Goal: Complete application form

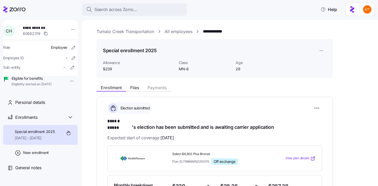
scroll to position [17, 0]
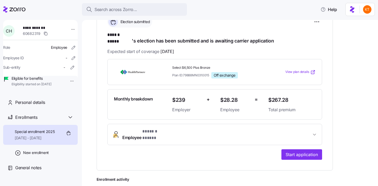
click at [167, 134] on button "Employee * ****** ***** *" at bounding box center [215, 134] width 214 height 21
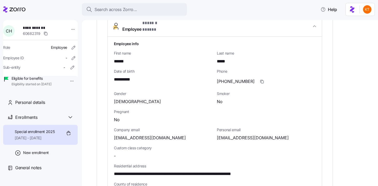
scroll to position [220, 0]
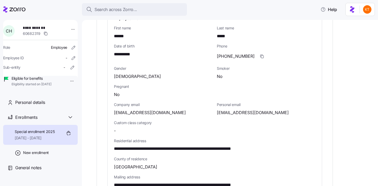
click at [245, 146] on span "**********" at bounding box center [194, 149] width 161 height 7
copy span "*****"
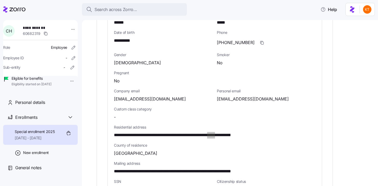
scroll to position [233, 0]
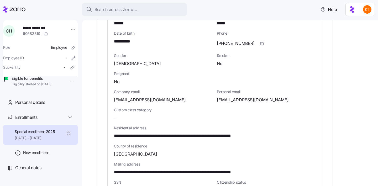
click at [135, 38] on div "**********" at bounding box center [163, 41] width 99 height 7
click at [132, 38] on span "**********" at bounding box center [125, 41] width 22 height 7
copy span "****"
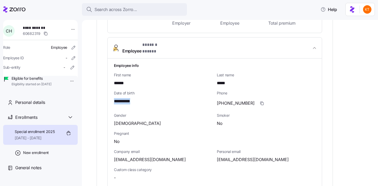
scroll to position [189, 0]
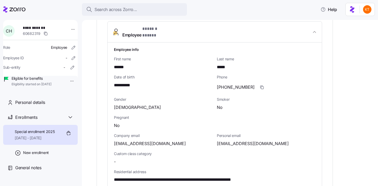
click at [239, 140] on span "[EMAIL_ADDRESS][DOMAIN_NAME]" at bounding box center [253, 143] width 72 height 7
copy span "hineshinesc5602"
click at [260, 85] on icon "button" at bounding box center [262, 87] width 4 height 4
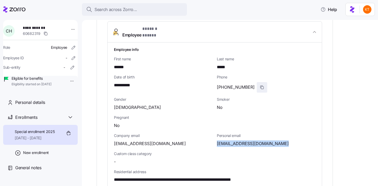
click at [260, 85] on icon "button" at bounding box center [262, 87] width 4 height 4
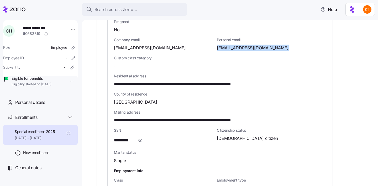
scroll to position [308, 0]
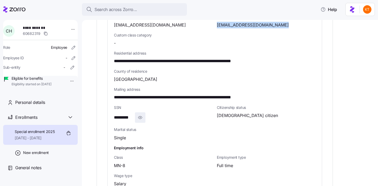
click at [139, 114] on icon "button" at bounding box center [140, 117] width 5 height 6
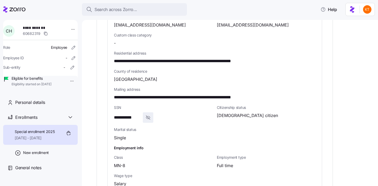
click at [127, 114] on span "**********" at bounding box center [127, 117] width 27 height 7
copy span "**"
drag, startPoint x: 181, startPoint y: 51, endPoint x: 113, endPoint y: 52, distance: 68.0
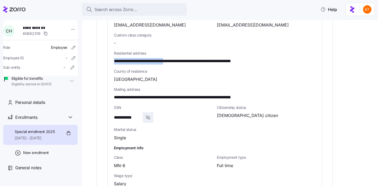
click at [113, 52] on div "**********" at bounding box center [215, 57] width 214 height 267
copy span "**********"
drag, startPoint x: 183, startPoint y: 51, endPoint x: 200, endPoint y: 52, distance: 17.4
click at [200, 58] on span "**********" at bounding box center [194, 61] width 161 height 7
copy span "*********"
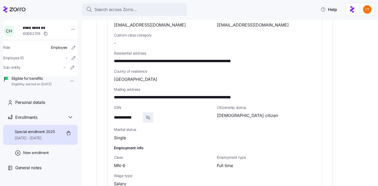
click at [217, 58] on span "**********" at bounding box center [194, 61] width 161 height 7
click at [219, 49] on div "**********" at bounding box center [215, 58] width 206 height 18
drag, startPoint x: 228, startPoint y: 51, endPoint x: 204, endPoint y: 52, distance: 24.2
click at [204, 58] on span "**********" at bounding box center [194, 61] width 161 height 7
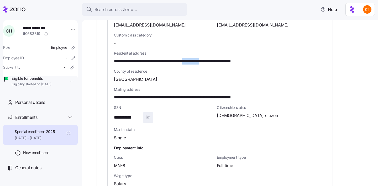
copy span "**********"
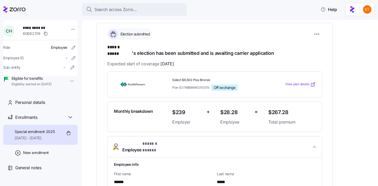
scroll to position [0, 0]
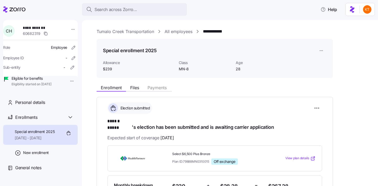
click at [32, 26] on span "**********" at bounding box center [41, 27] width 37 height 5
copy span "**********"
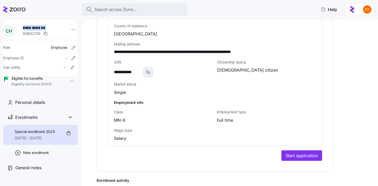
scroll to position [386, 0]
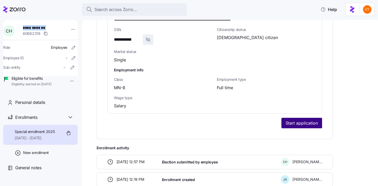
click at [302, 120] on span "Start application" at bounding box center [302, 123] width 32 height 6
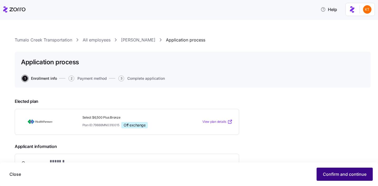
click at [330, 173] on span "Confirm and continue" at bounding box center [345, 174] width 44 height 6
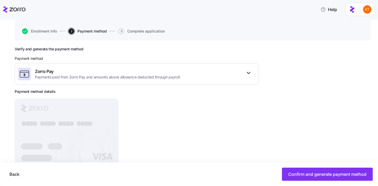
scroll to position [64, 0]
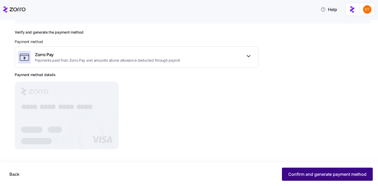
click at [291, 173] on span "Confirm and generate payment method" at bounding box center [327, 174] width 78 height 6
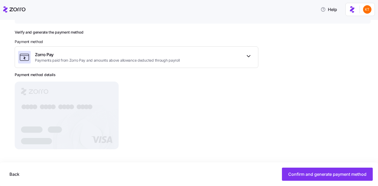
scroll to position [55, 0]
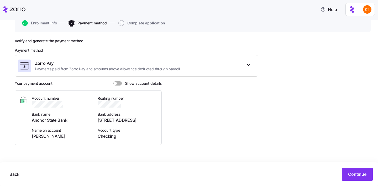
click at [117, 85] on span at bounding box center [119, 83] width 5 height 4
click at [113, 81] on input "Show account details" at bounding box center [113, 81] width 0 height 0
click at [48, 138] on span "[PERSON_NAME]" at bounding box center [62, 136] width 60 height 7
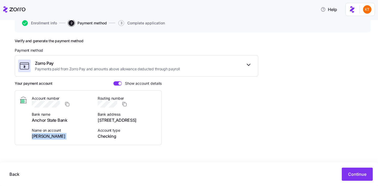
copy span "[PERSON_NAME]"
click at [57, 120] on span "Anchor State Bank" at bounding box center [62, 120] width 60 height 7
copy span "Anchor State Bank"
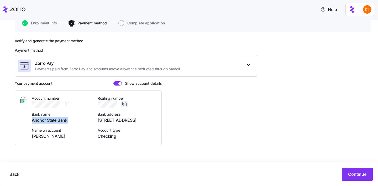
click at [124, 102] on icon "button" at bounding box center [124, 104] width 5 height 5
click at [68, 106] on icon "button" at bounding box center [67, 104] width 5 height 5
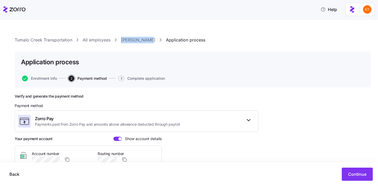
click at [136, 42] on link "[PERSON_NAME]" at bounding box center [138, 40] width 34 height 7
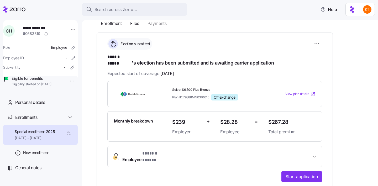
scroll to position [67, 0]
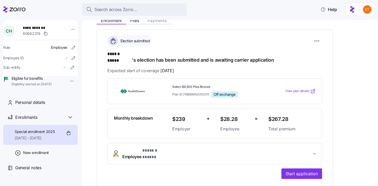
click at [162, 143] on div "**********" at bounding box center [214, 154] width 215 height 22
click at [165, 148] on span "* ****** ***** *" at bounding box center [155, 151] width 27 height 7
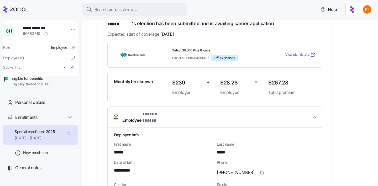
scroll to position [104, 0]
click at [26, 171] on span "General notes" at bounding box center [28, 168] width 26 height 7
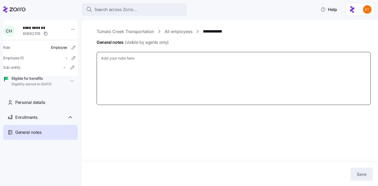
click at [137, 83] on textarea "General notes (visible by agents only)" at bounding box center [234, 78] width 274 height 53
type textarea "x"
type textarea "u"
type textarea "x"
type textarea "us"
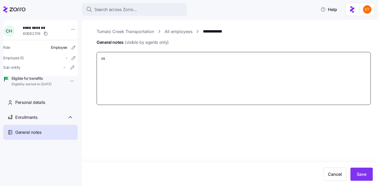
type textarea "x"
type textarea "use"
type textarea "x"
type textarea "user"
type textarea "x"
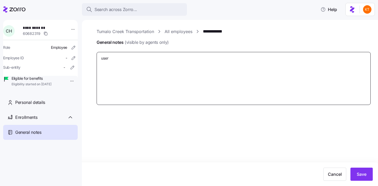
type textarea "usern"
type textarea "x"
type textarea "userna"
type textarea "x"
type textarea "usernam"
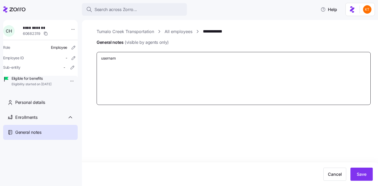
type textarea "x"
type textarea "username"
type textarea "x"
type textarea "username-"
type textarea "x"
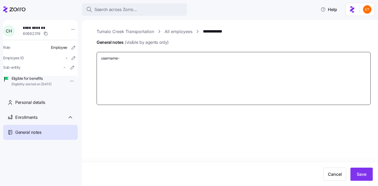
type textarea "username-c"
type textarea "x"
type textarea "username-ca"
type textarea "x"
type textarea "username-car"
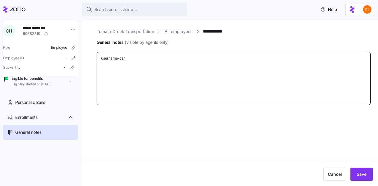
type textarea "x"
type textarea "username-cart"
type textarea "x"
type textarea "username-carte"
type textarea "x"
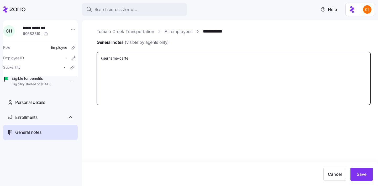
type textarea "username-carter"
type textarea "x"
type textarea "username-carterh"
type textarea "x"
type textarea "username-carterhi"
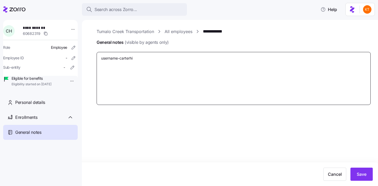
type textarea "x"
type textarea "username-carterhin"
type textarea "x"
type textarea "username-carterhine"
type textarea "x"
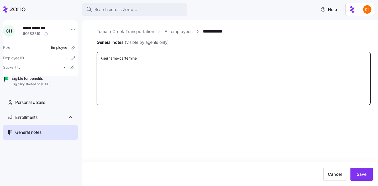
type textarea "username-carterhines"
type textarea "x"
type textarea "username-carterhines"
type textarea "x"
type textarea "username-carterhines p"
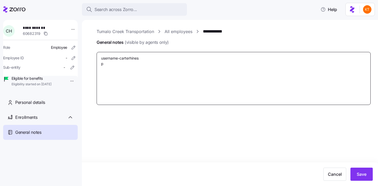
type textarea "x"
type textarea "username-carterhines pa"
type textarea "x"
type textarea "username-carterhines pas"
type textarea "x"
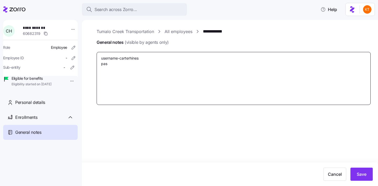
type textarea "username-carterhines pass"
type textarea "x"
type textarea "username-carterhines passw"
type textarea "x"
type textarea "username-carterhines passwo"
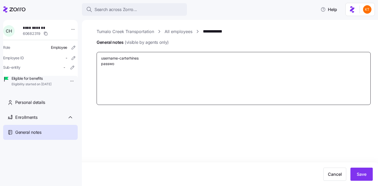
type textarea "x"
type textarea "username-carterhines passwor"
type textarea "x"
type textarea "username-carterhines password"
type textarea "x"
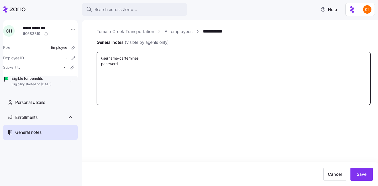
type textarea "username-carterhines password-"
type textarea "x"
type textarea "username-carterhines password-Z"
type textarea "x"
type textarea "username-carterhines password-Zo"
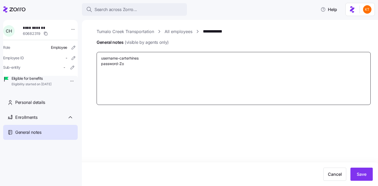
type textarea "x"
type textarea "username-carterhines password-Zor"
type textarea "x"
type textarea "username-carterhines password-Zorr"
type textarea "x"
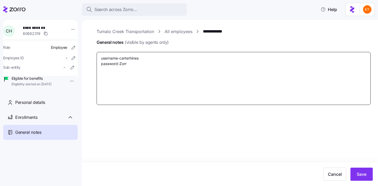
type textarea "username-carterhines password-Zorro"
type textarea "x"
type textarea "username-carterhines password-Zorroap"
type textarea "x"
type textarea "username-carterhines password-Zorroapp"
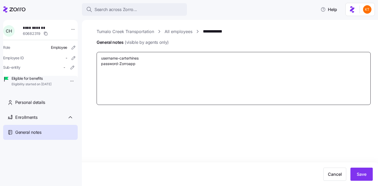
type textarea "x"
type textarea "username-carterhines password-Zorroapp1"
type textarea "x"
type textarea "username-carterhines password-Zorroapp12"
type textarea "x"
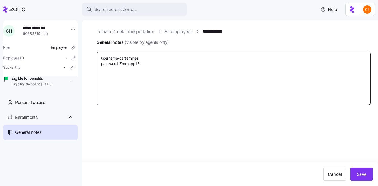
type textarea "username-carterhines password-Zorroapp123"
type textarea "x"
type textarea "username-carterhines password-Zorroapp123!"
click at [157, 94] on textarea "username-carterhines password-Zorroapp123!" at bounding box center [234, 78] width 274 height 53
type textarea "x"
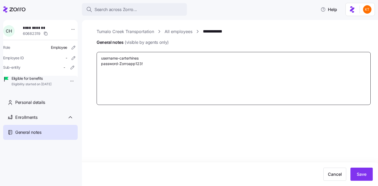
type textarea "username-carterhines password-Zorroapp123!"
type textarea "x"
type textarea "username-carterhines password-Zorroapp123! s"
type textarea "x"
type textarea "username-carterhines password-Zorroapp123! se"
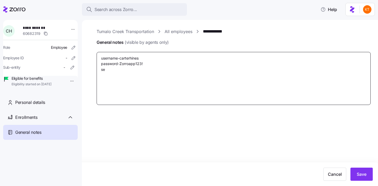
type textarea "x"
type textarea "username-carterhines password-Zorroapp123! ser"
type textarea "x"
type textarea "username-carterhines password-Zorroapp123! se"
type textarea "x"
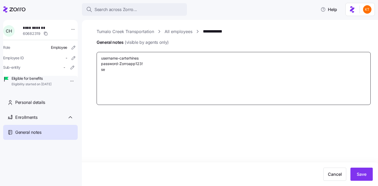
type textarea "username-carterhines password-Zorroapp123! sec"
type textarea "x"
type textarea "username-carterhines password-Zorroapp123! secr"
type textarea "x"
type textarea "username-carterhines password-Zorroapp123! secre"
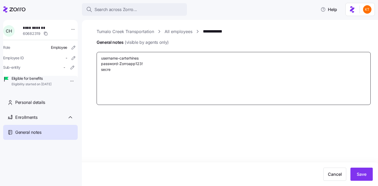
type textarea "x"
type textarea "username-carterhines password-Zorroapp123! secret"
type textarea "x"
type textarea "username-carterhines password-Zorroapp123! secret"
type textarea "x"
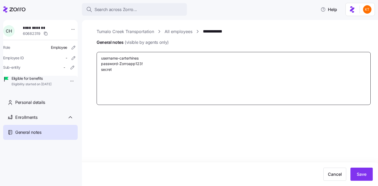
type textarea "username-carterhines password-Zorroapp123! secret q"
type textarea "x"
type textarea "username-carterhines password-Zorroapp123! secret qu"
type textarea "x"
type textarea "username-carterhines password-Zorroapp123! secret que"
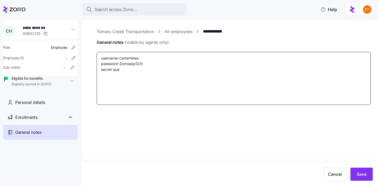
type textarea "x"
type textarea "username-carterhines password-Zorroapp123! secret ques"
type textarea "x"
type textarea "username-carterhines password-Zorroapp123! secret questi"
type textarea "x"
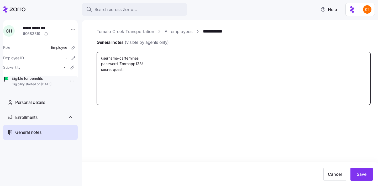
type textarea "username-carterhines password-Zorroapp123! secret questio"
type textarea "x"
type textarea "username-carterhines password-Zorroapp123! secret question"
type textarea "x"
type textarea "username-carterhines password-Zorroapp123! secret question?"
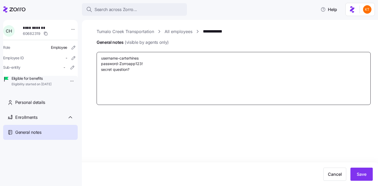
type textarea "x"
type textarea "username-carterhines password-Zorroapp123! secret question? w"
type textarea "x"
type textarea "username-carterhines password-Zorroapp123! secret question? wh"
type textarea "x"
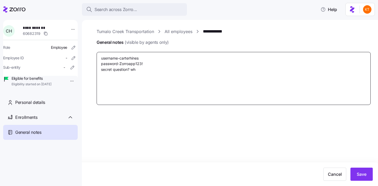
type textarea "username-carterhines password-Zorroapp123! secret question? wha"
type textarea "x"
type textarea "username-carterhines password-Zorroapp123! secret question? what"
type textarea "x"
type textarea "username-carterhines password-Zorroapp123! secret question? what"
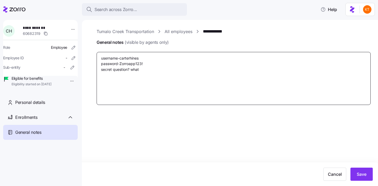
type textarea "x"
type textarea "username-carterhines password-Zorroapp123! secret question? what w"
type textarea "x"
type textarea "username-carterhines password-Zorroapp123! secret question? what wa"
type textarea "x"
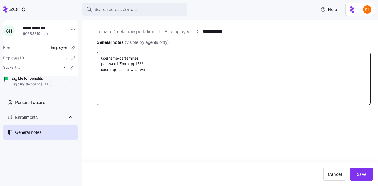
type textarea "username-carterhines password-Zorroapp123! secret question? what was"
type textarea "x"
type textarea "username-carterhines password-Zorroapp123! secret question? what was"
type textarea "x"
type textarea "username-carterhines password-Zorroapp123! secret question? what was y"
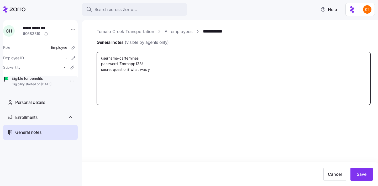
type textarea "x"
type textarea "username-carterhines password-Zorroapp123! secret question? what was yo"
type textarea "x"
type textarea "username-carterhines password-Zorroapp123! secret question? what was you"
type textarea "x"
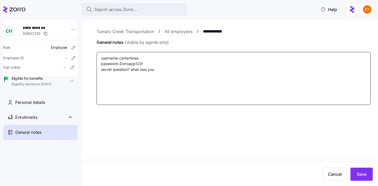
type textarea "username-carterhines password-Zorroapp123! secret question? what was your"
type textarea "x"
type textarea "username-carterhines password-Zorroapp123! secret question? what was your"
type textarea "x"
type textarea "username-carterhines password-Zorroapp123! secret question? what was your c"
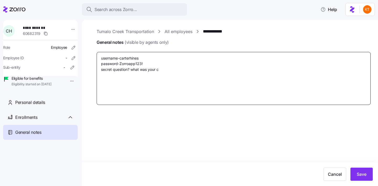
type textarea "x"
type textarea "username-carterhines password-Zorroapp123! secret question? what was your ch"
type textarea "x"
type textarea "username-carterhines password-Zorroapp123! secret question? what was your chi"
type textarea "x"
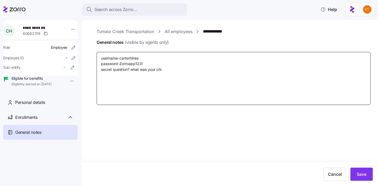
type textarea "username-carterhines password-Zorroapp123! secret question? what was your chil"
type textarea "x"
type textarea "username-carterhines password-Zorroapp123! secret question? what was your child"
type textarea "x"
type textarea "username-carterhines password-Zorroapp123! secret question? what was your childh"
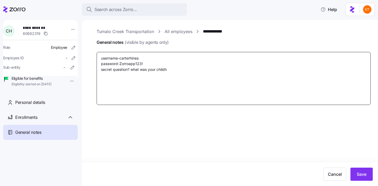
type textarea "x"
type textarea "username-carterhines password-Zorroapp123! secret question? what was your child…"
type textarea "x"
type textarea "username-carterhines password-Zorroapp123! secret question? what was your child…"
type textarea "x"
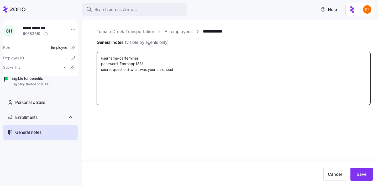
type textarea "username-carterhines password-Zorroapp123! secret question? what was your child…"
type textarea "x"
type textarea "username-carterhines password-Zorroapp123! secret question? what was your child…"
type textarea "x"
type textarea "username-carterhines password-Zorroapp123! secret question? what was your child…"
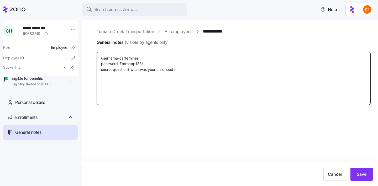
type textarea "x"
type textarea "username-carterhines password-Zorroapp123! secret question? what was your child…"
type textarea "x"
type textarea "username-carterhines password-Zorroapp123! secret question? what was your child…"
type textarea "x"
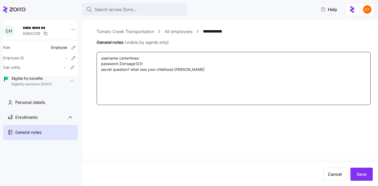
type textarea "username-carterhines password-Zorroapp123! secret question? what was your child…"
type textarea "x"
type textarea "username-carterhines password-Zorroapp123! secret question? what was your child…"
type textarea "x"
type textarea "username-carterhines password-Zorroapp123! secret question? what was your child…"
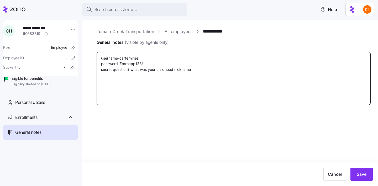
type textarea "x"
type textarea "username-carterhines password-Zorroapp123! secret question? what was your child…"
type textarea "x"
type textarea "username-carterhines password-Zorroapp123! secret question? what was your child…"
type textarea "x"
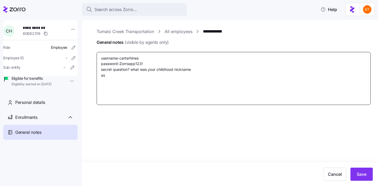
type textarea "username-carterhines password-Zorroapp123! secret question? what was your child…"
type textarea "x"
type textarea "username-carterhines password-Zorroapp123! secret question? what was your child…"
type textarea "x"
type textarea "username-carterhines password-Zorroapp123! secret question? what was your child…"
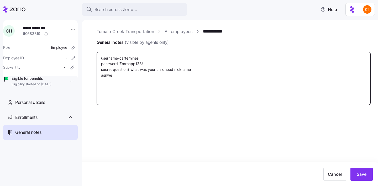
type textarea "x"
type textarea "username-carterhines password-Zorroapp123! secret question? what was your child…"
type textarea "x"
type textarea "username-carterhines password-Zorroapp123! secret question? what was your child…"
type textarea "x"
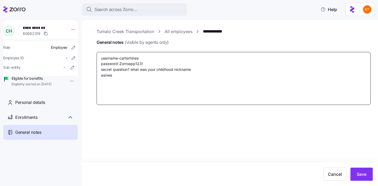
type textarea "username-carterhines password-Zorroapp123! secret question? what was your child…"
type textarea "x"
type textarea "username-carterhines password-Zorroapp123! secret question? what was your child…"
type textarea "x"
type textarea "username-carterhines password-Zorroapp123! secret question? what was your child…"
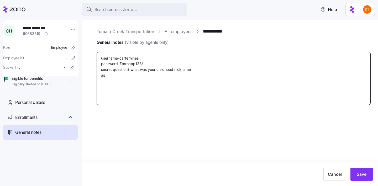
type textarea "x"
type textarea "username-carterhines password-Zorroapp123! secret question? what was your child…"
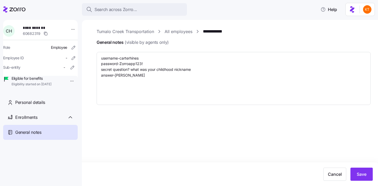
click at [367, 182] on div "Cancel Save" at bounding box center [189, 175] width 378 height 24
click at [363, 176] on span "Save" at bounding box center [362, 174] width 10 height 6
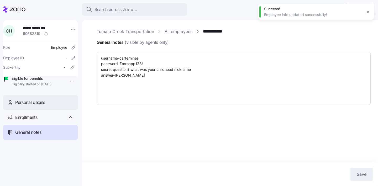
click at [50, 110] on div "Personal details" at bounding box center [40, 102] width 75 height 15
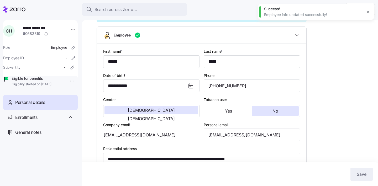
scroll to position [58, 0]
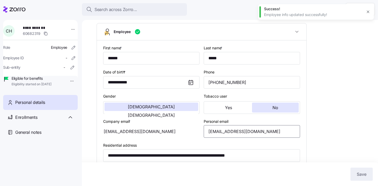
click at [228, 138] on input "[EMAIL_ADDRESS][DOMAIN_NAME]" at bounding box center [252, 131] width 96 height 13
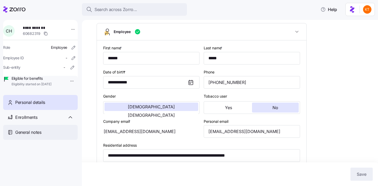
click at [52, 136] on div "General notes" at bounding box center [44, 132] width 58 height 7
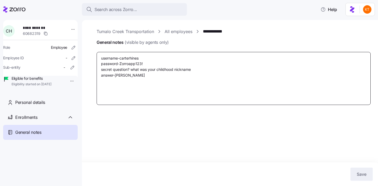
click at [148, 64] on textarea "username-carterhines password-Zorroapp123! secret question? what was your child…" at bounding box center [234, 78] width 274 height 53
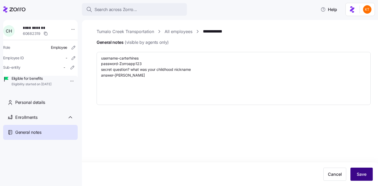
click at [357, 173] on span "Save" at bounding box center [362, 174] width 10 height 6
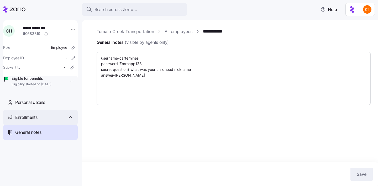
click at [42, 125] on div "Enrollments" at bounding box center [40, 117] width 75 height 15
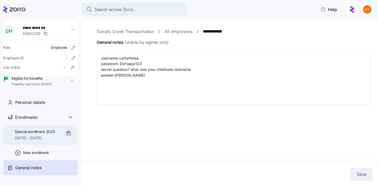
click at [46, 134] on span "Special enrollment 2025" at bounding box center [35, 131] width 40 height 5
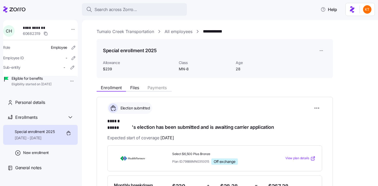
scroll to position [140, 0]
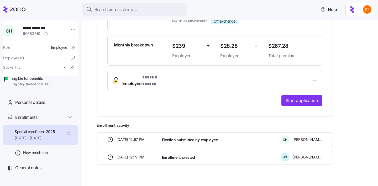
click at [135, 74] on span "Employee * ****** ***** *" at bounding box center [145, 80] width 47 height 13
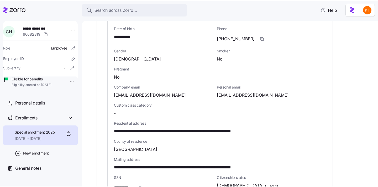
scroll to position [239, 0]
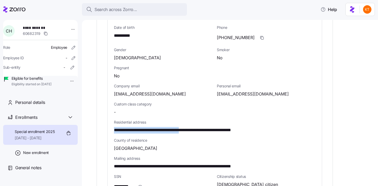
drag, startPoint x: 114, startPoint y: 121, endPoint x: 201, endPoint y: 121, distance: 86.4
click at [201, 127] on span "**********" at bounding box center [194, 130] width 161 height 7
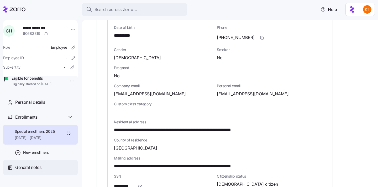
click at [37, 171] on span "General notes" at bounding box center [28, 168] width 26 height 7
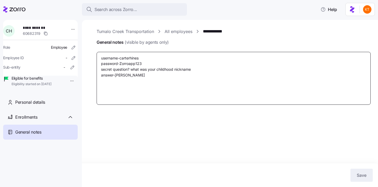
drag, startPoint x: 157, startPoint y: 79, endPoint x: 97, endPoint y: 49, distance: 67.2
click at [97, 49] on div "General notes (visible by agents only) username-carterhines password-Zorroapp12…" at bounding box center [234, 72] width 274 height 66
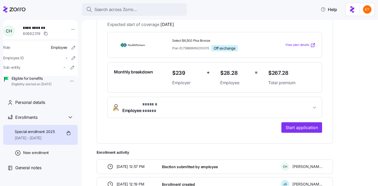
click at [140, 107] on button "Employee * ****** ***** *" at bounding box center [215, 107] width 214 height 21
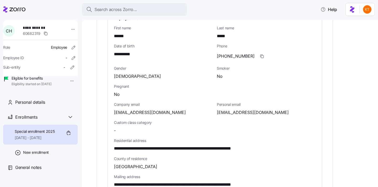
scroll to position [407, 0]
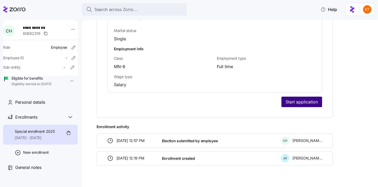
click at [304, 99] on span "Start application" at bounding box center [302, 102] width 32 height 6
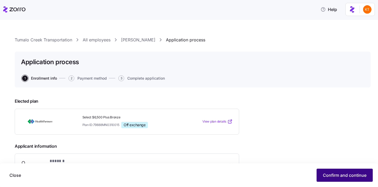
click at [332, 173] on span "Confirm and continue" at bounding box center [345, 176] width 44 height 6
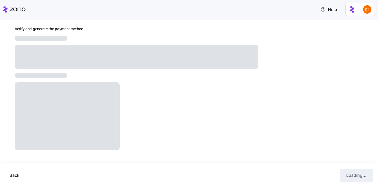
scroll to position [54, 0]
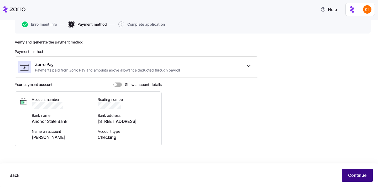
click at [353, 175] on span "Continue" at bounding box center [357, 176] width 18 height 6
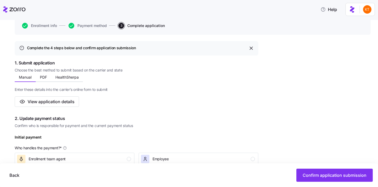
scroll to position [140, 0]
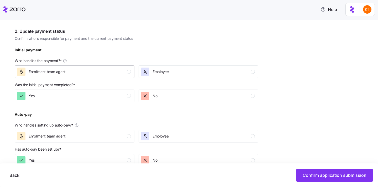
click at [124, 73] on div "Enrollment team agent" at bounding box center [74, 72] width 114 height 8
click at [126, 97] on div "Yes" at bounding box center [74, 96] width 114 height 8
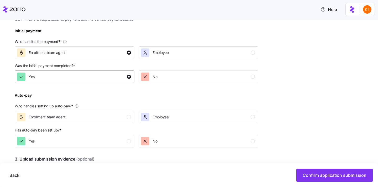
scroll to position [180, 0]
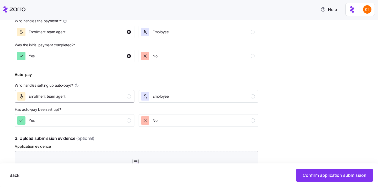
click at [123, 101] on div "Enrollment team agent" at bounding box center [74, 96] width 114 height 8
click at [121, 116] on button "Yes" at bounding box center [75, 120] width 120 height 13
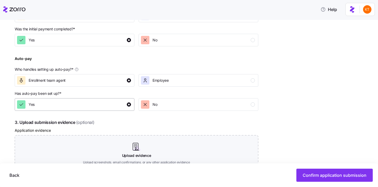
scroll to position [219, 0]
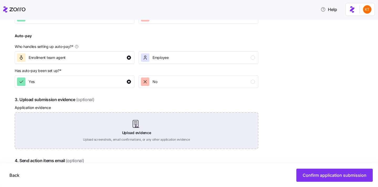
click at [129, 119] on div "Upload evidence Upload screenshots, email confirmations, or any other applicati…" at bounding box center [137, 131] width 244 height 37
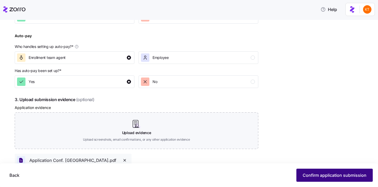
click at [310, 176] on span "Confirm application submission" at bounding box center [335, 176] width 64 height 6
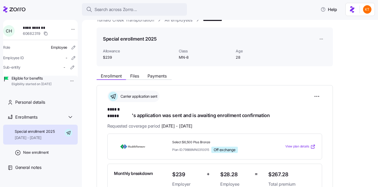
scroll to position [12, 0]
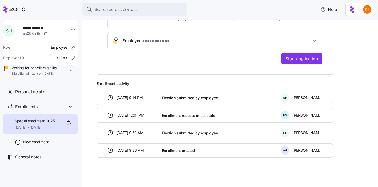
scroll to position [173, 0]
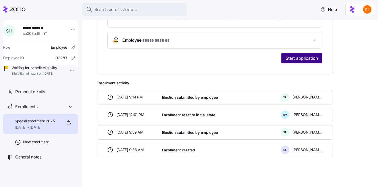
click at [289, 59] on span "Start application" at bounding box center [302, 58] width 32 height 6
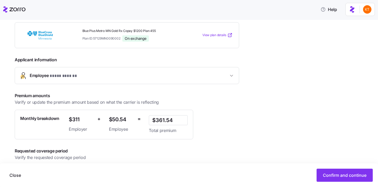
scroll to position [91, 0]
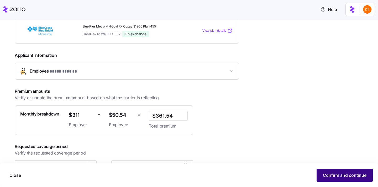
click at [351, 181] on button "Confirm and continue" at bounding box center [345, 175] width 56 height 13
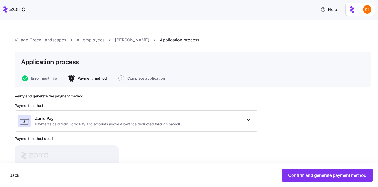
scroll to position [23, 0]
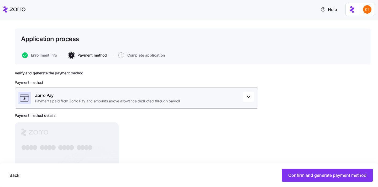
click at [112, 102] on span "Payments paid from Zorro Pay and amounts above allowance deducted through payro…" at bounding box center [107, 101] width 145 height 5
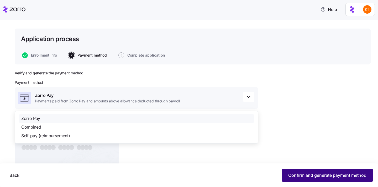
click at [298, 172] on button "Confirm and generate payment method" at bounding box center [327, 175] width 91 height 13
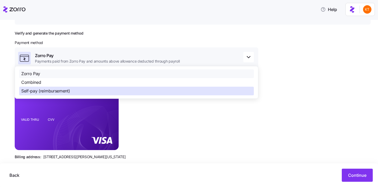
scroll to position [68, 0]
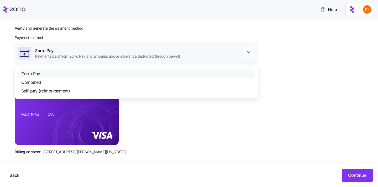
click at [163, 128] on div "Verify and generate the payment method Payment method Zorro Pay Payments paid f…" at bounding box center [137, 92] width 244 height 133
click at [358, 177] on span "Continue" at bounding box center [357, 176] width 18 height 6
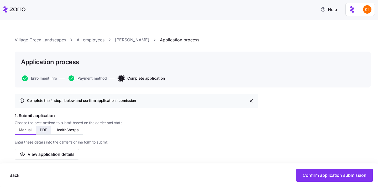
click at [45, 130] on span "PDF" at bounding box center [43, 130] width 7 height 4
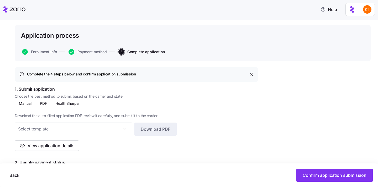
scroll to position [28, 0]
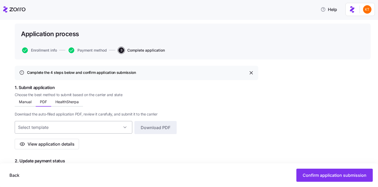
click at [114, 125] on input at bounding box center [74, 127] width 118 height 13
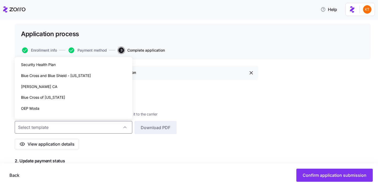
click at [90, 76] on div "Blue Cross and Blue Shield - [US_STATE]" at bounding box center [73, 75] width 113 height 11
type input "Blue Cross and Blue Shield - [US_STATE]"
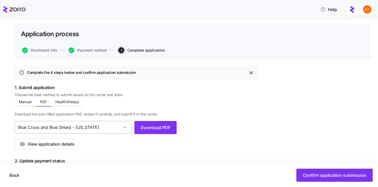
click at [115, 131] on input "Blue Cross and Blue Shield - [US_STATE]" at bounding box center [74, 127] width 118 height 13
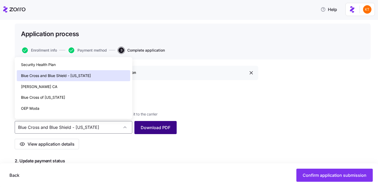
click at [166, 126] on span "Download PDF" at bounding box center [156, 128] width 30 height 6
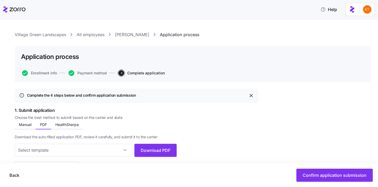
scroll to position [0, 0]
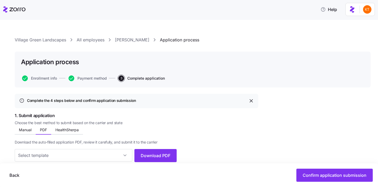
click at [137, 40] on link "Sean Haynes" at bounding box center [132, 40] width 34 height 7
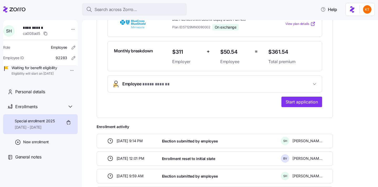
scroll to position [101, 0]
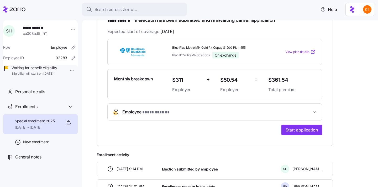
click at [218, 122] on div "**********" at bounding box center [214, 87] width 215 height 97
click at [213, 118] on button "Employee * **** ****** *" at bounding box center [215, 112] width 214 height 17
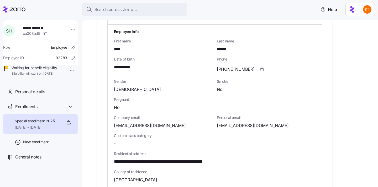
scroll to position [203, 0]
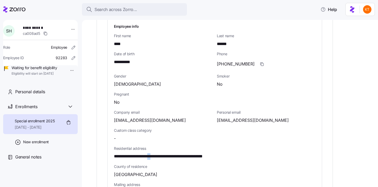
drag, startPoint x: 158, startPoint y: 156, endPoint x: 165, endPoint y: 156, distance: 6.8
click at [165, 156] on span "**********" at bounding box center [173, 157] width 119 height 7
drag, startPoint x: 166, startPoint y: 157, endPoint x: 159, endPoint y: 156, distance: 7.9
click at [159, 156] on span "**********" at bounding box center [173, 157] width 119 height 7
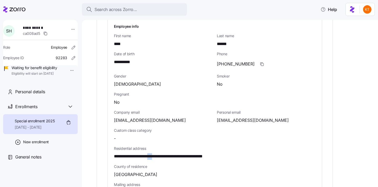
copy span "***"
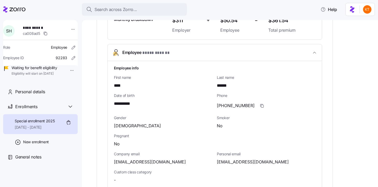
scroll to position [170, 0]
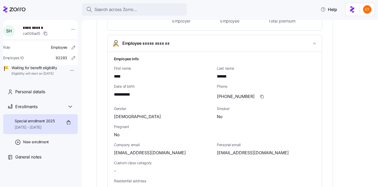
click at [234, 155] on span "twice651@gmail.com" at bounding box center [253, 153] width 72 height 7
click at [234, 153] on span "twice651@gmail.com" at bounding box center [253, 153] width 72 height 7
copy span "@"
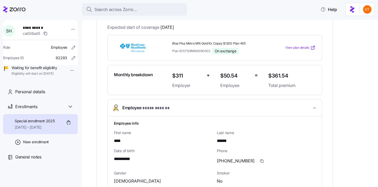
scroll to position [0, 0]
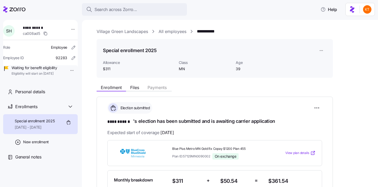
click at [33, 29] on span "**********" at bounding box center [41, 27] width 37 height 5
copy span "**********"
